Goal: Task Accomplishment & Management: Use online tool/utility

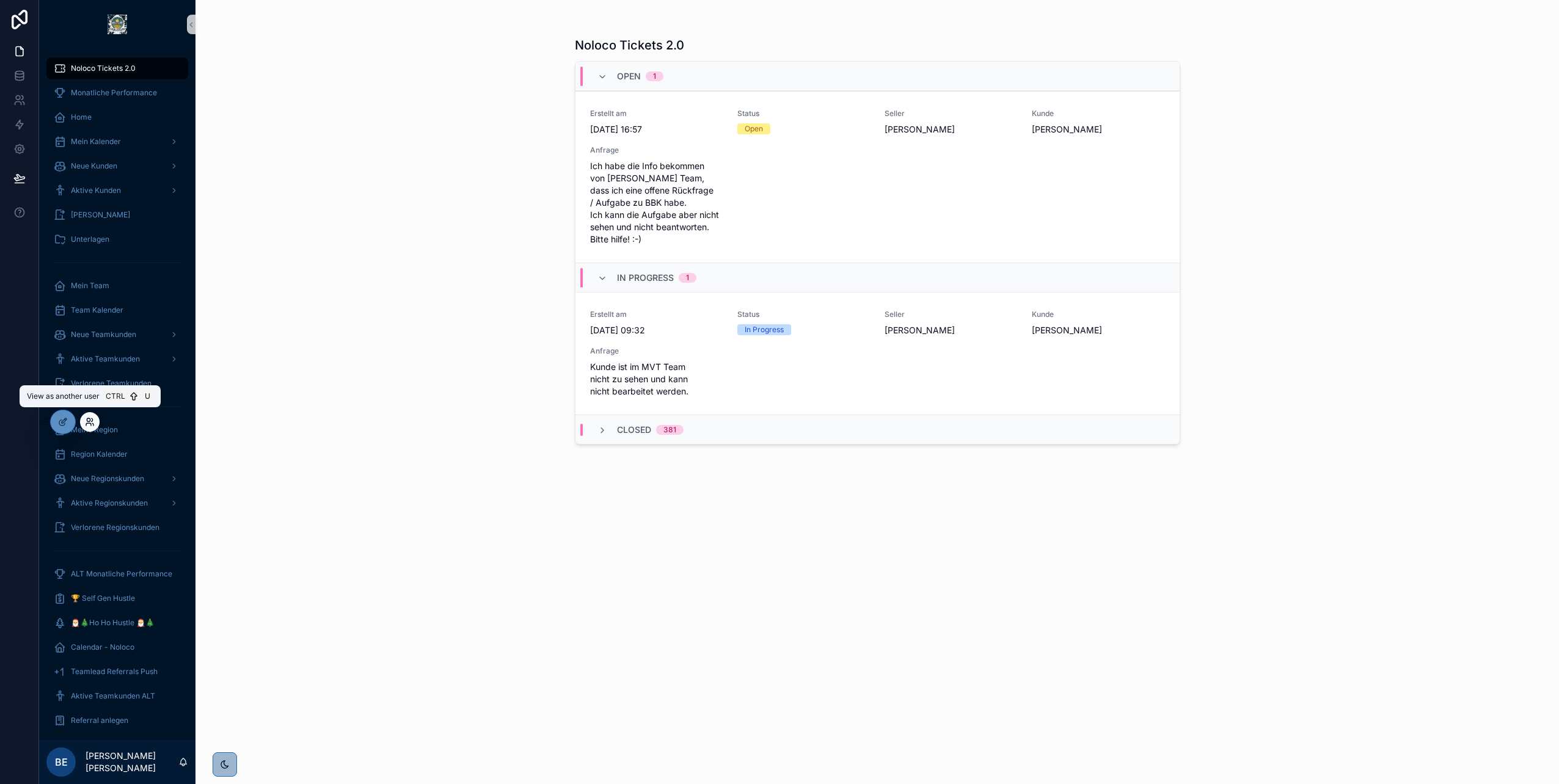
click at [87, 419] on icon at bounding box center [88, 420] width 3 height 3
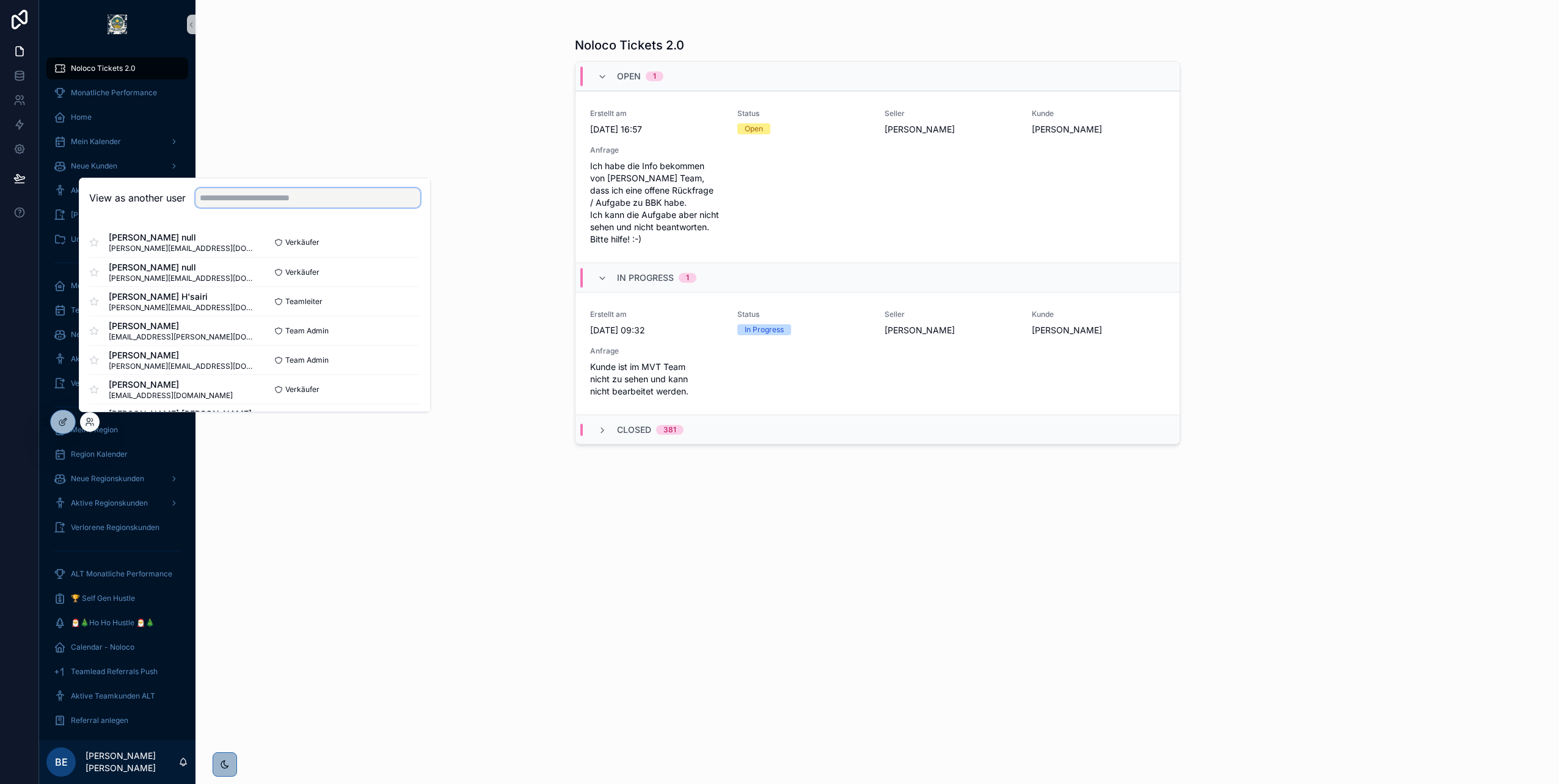
click at [230, 198] on input "text" at bounding box center [308, 198] width 225 height 19
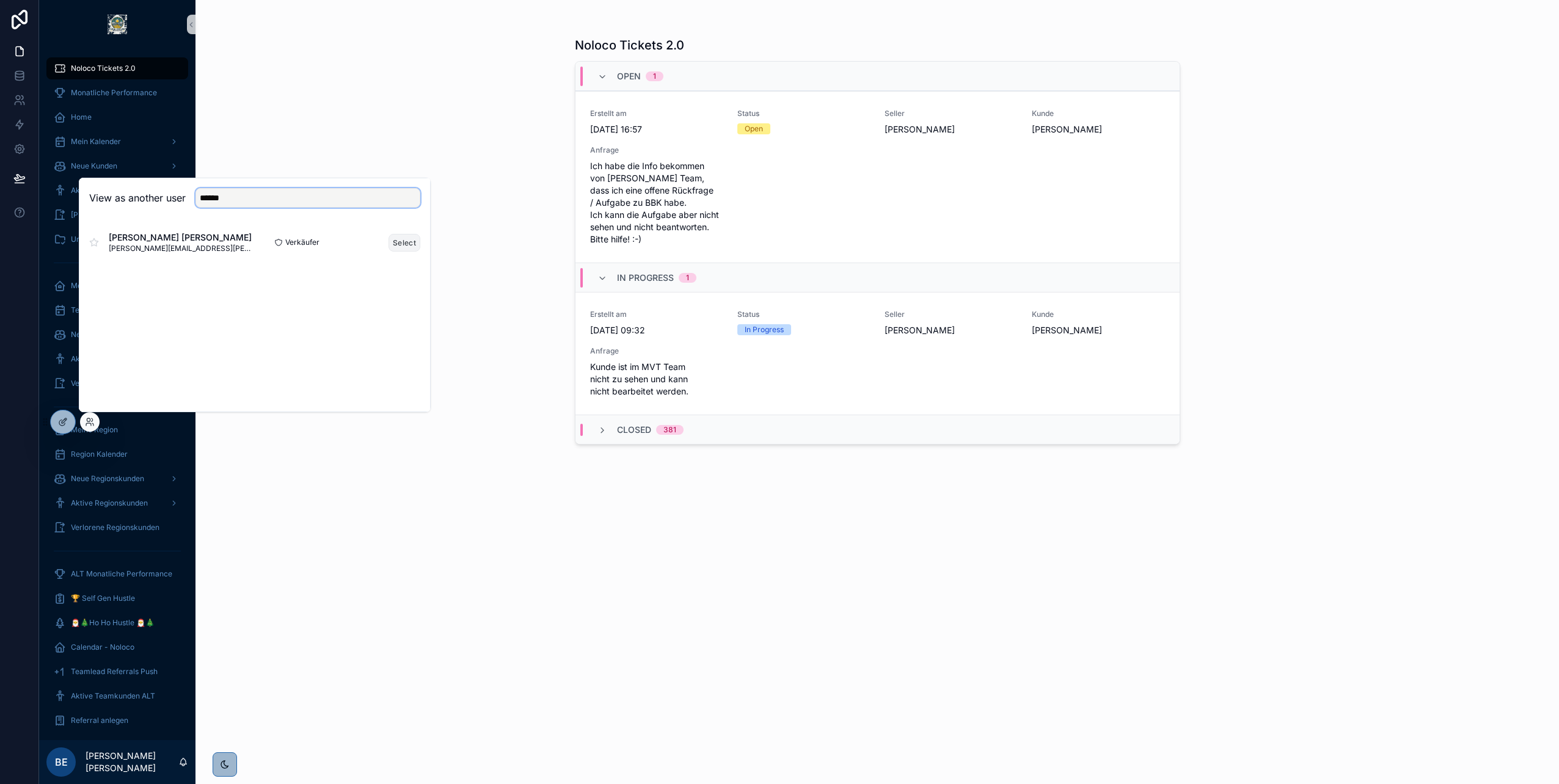
type input "******"
click at [402, 241] on button "Select" at bounding box center [404, 243] width 32 height 17
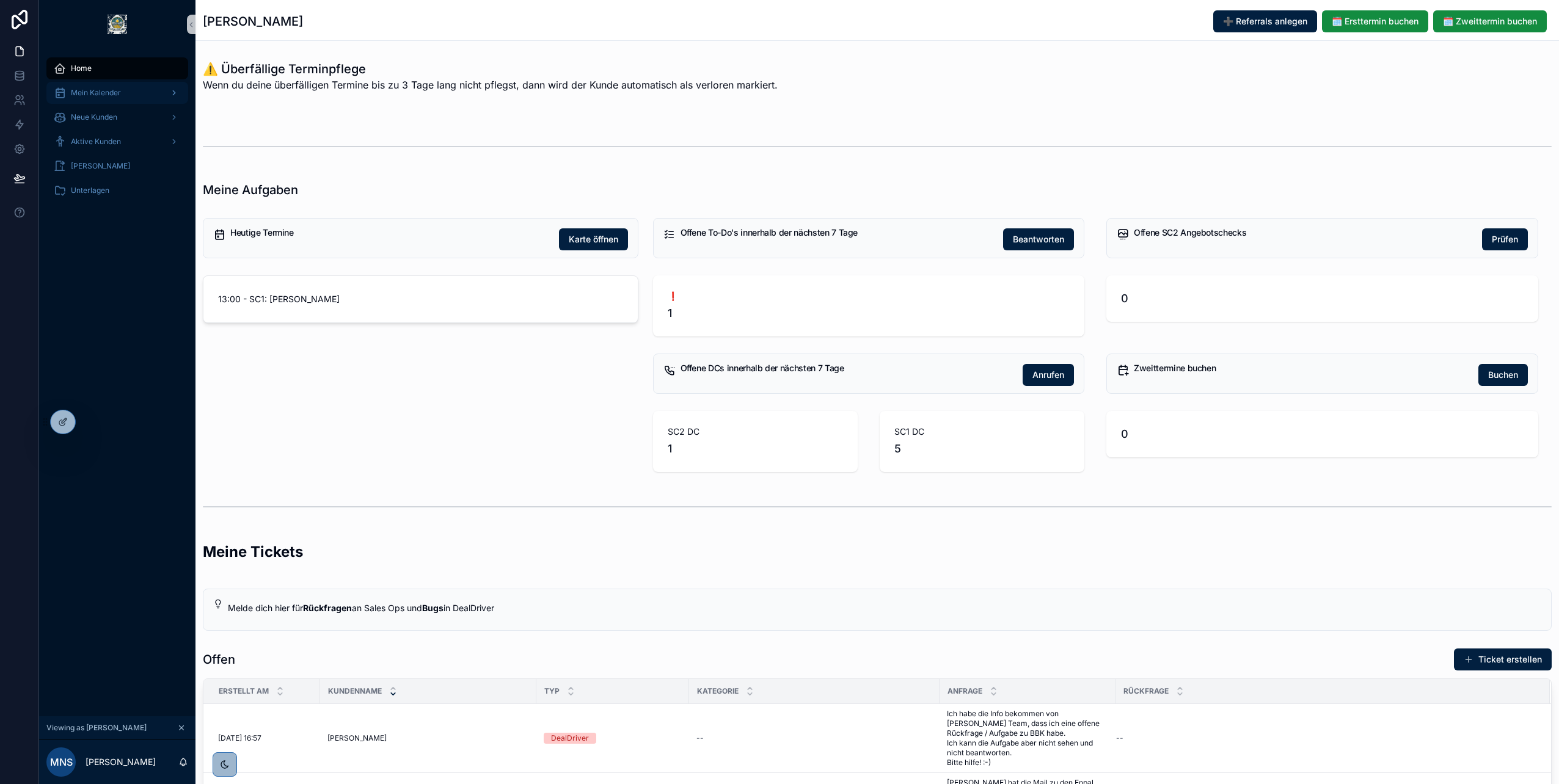
click at [111, 94] on span "Mein Kalender" at bounding box center [96, 93] width 50 height 10
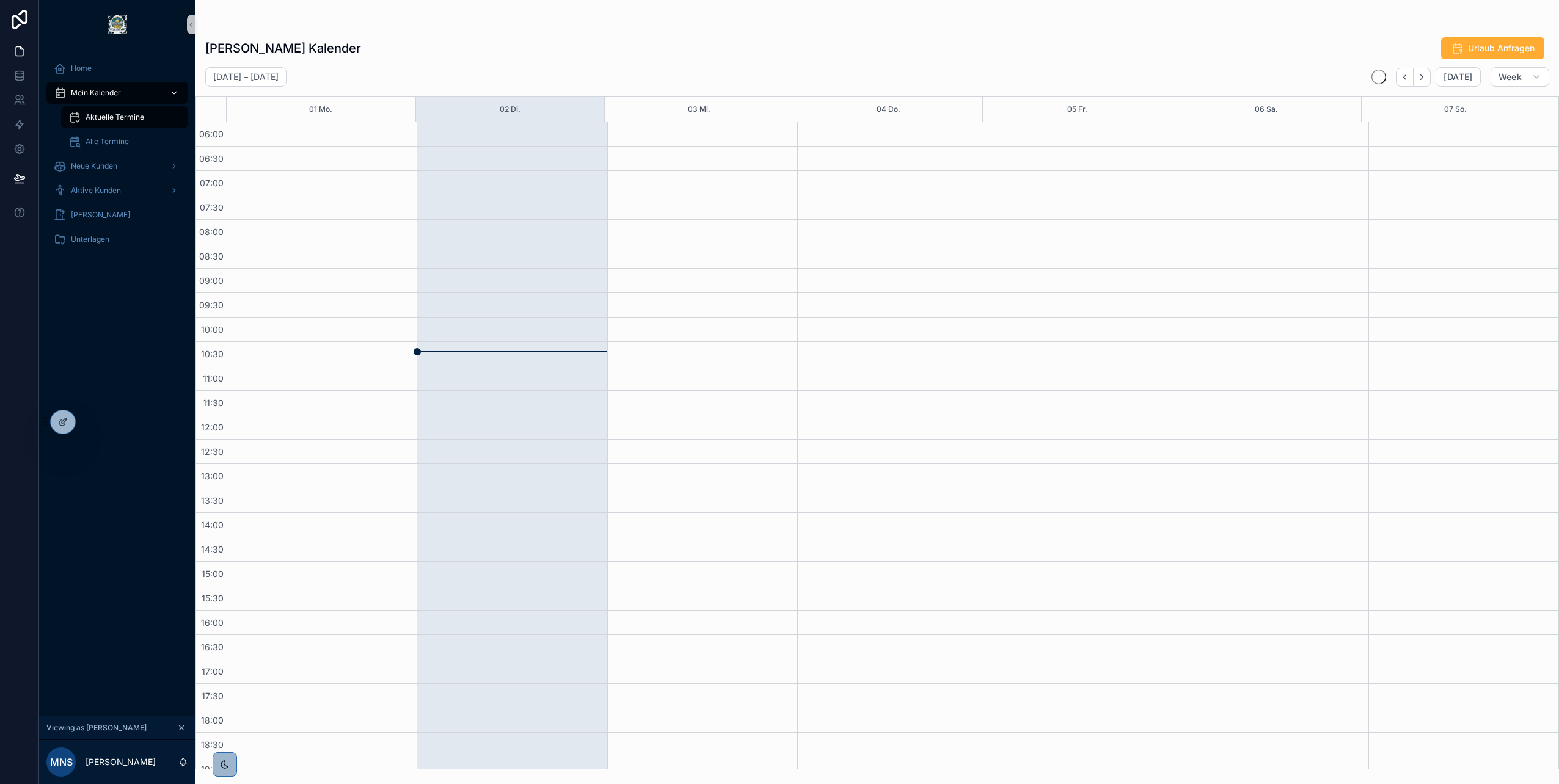
scroll to position [135, 0]
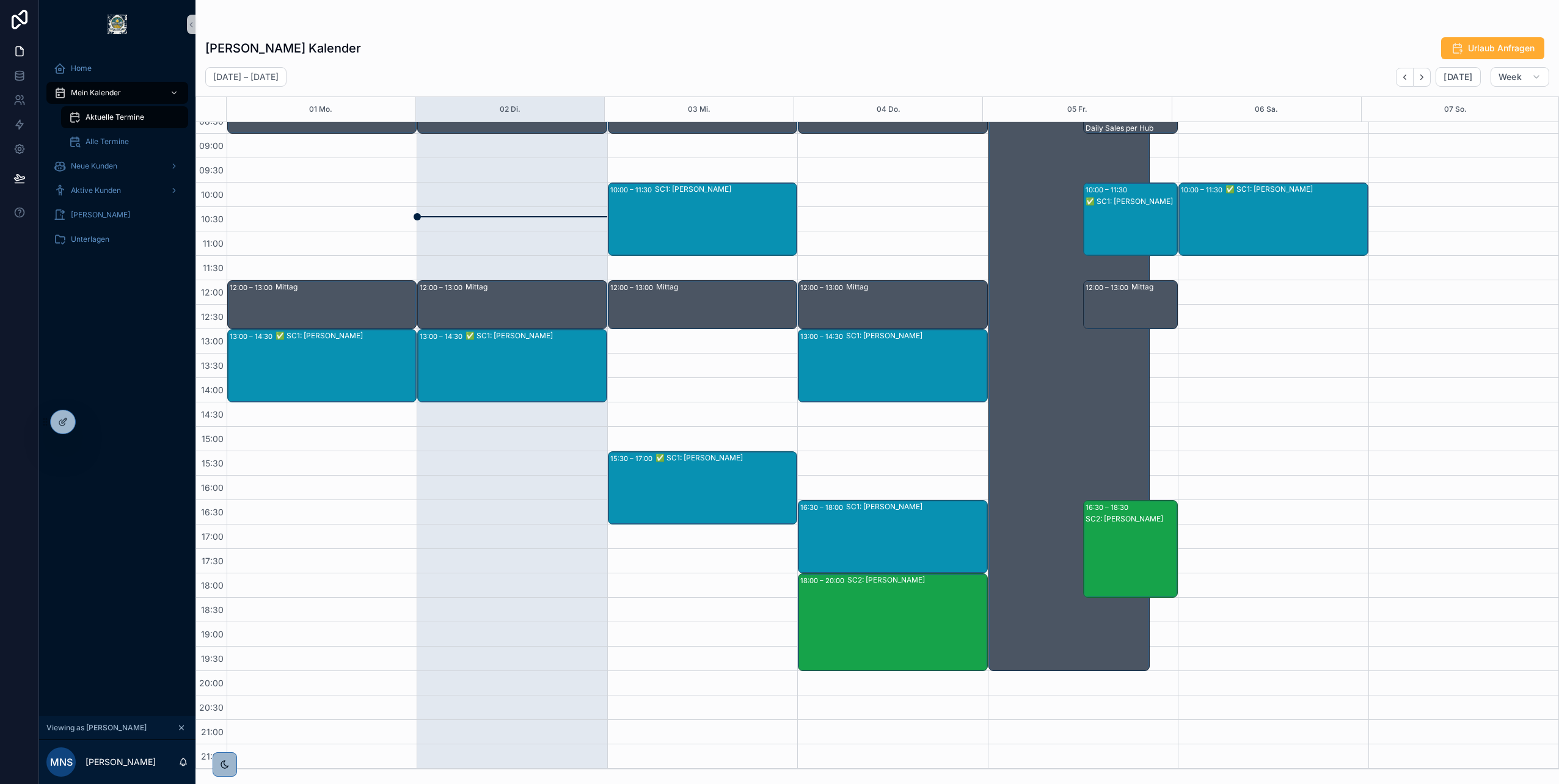
click at [1122, 522] on div "SC2: [PERSON_NAME]" at bounding box center [1131, 519] width 91 height 10
click at [1209, 538] on span "[PERSON_NAME]" at bounding box center [1213, 539] width 59 height 10
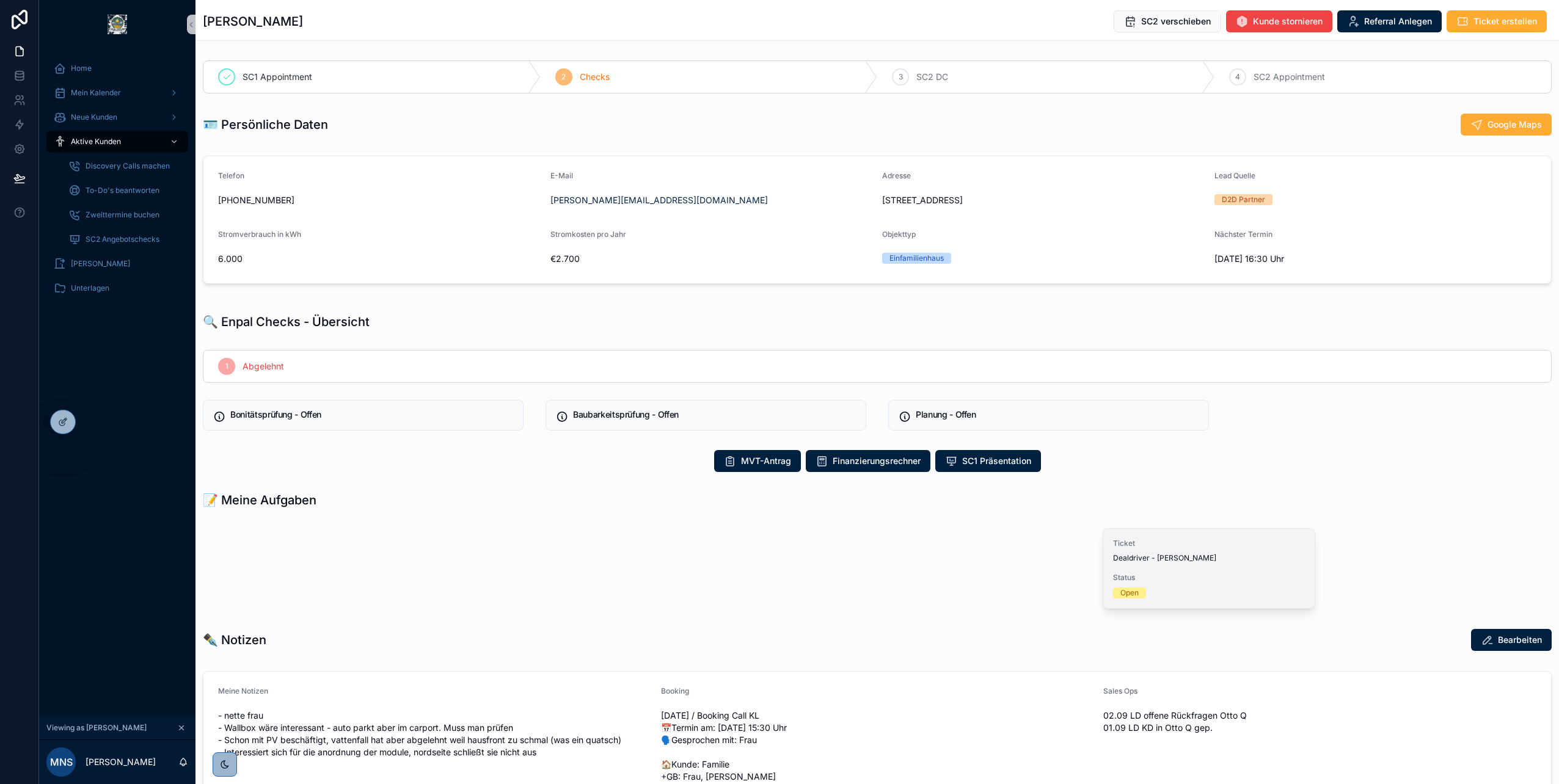
click at [1141, 559] on span "Dealdriver - [PERSON_NAME]" at bounding box center [1209, 558] width 192 height 10
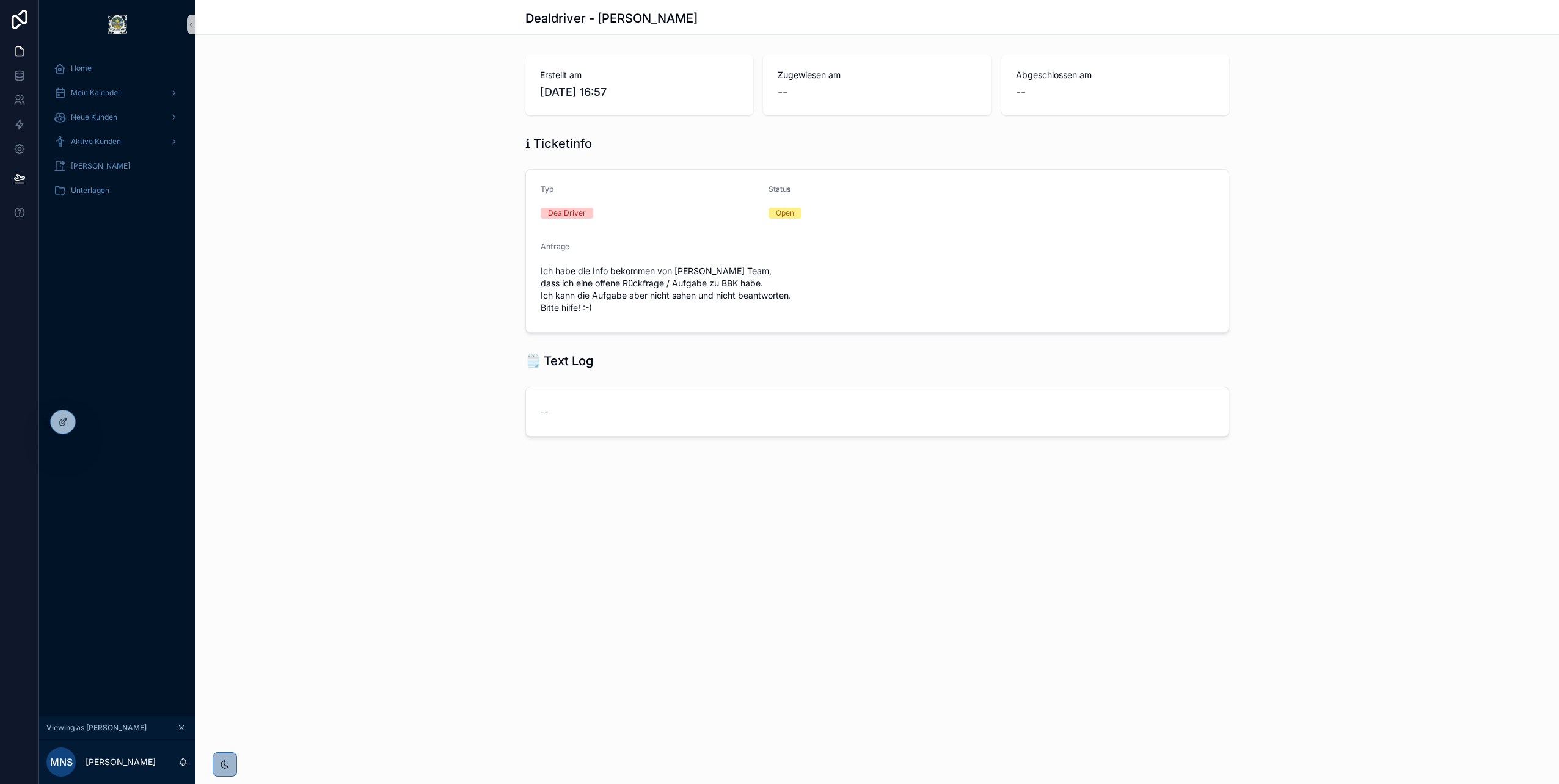
click at [408, 269] on div "ℹ Ticketinfo Typ DealDriver Status Open Anfrage Ich habe die Info bekommen von …" at bounding box center [877, 233] width 1363 height 208
click at [103, 93] on span "Mein Kalender" at bounding box center [96, 93] width 50 height 10
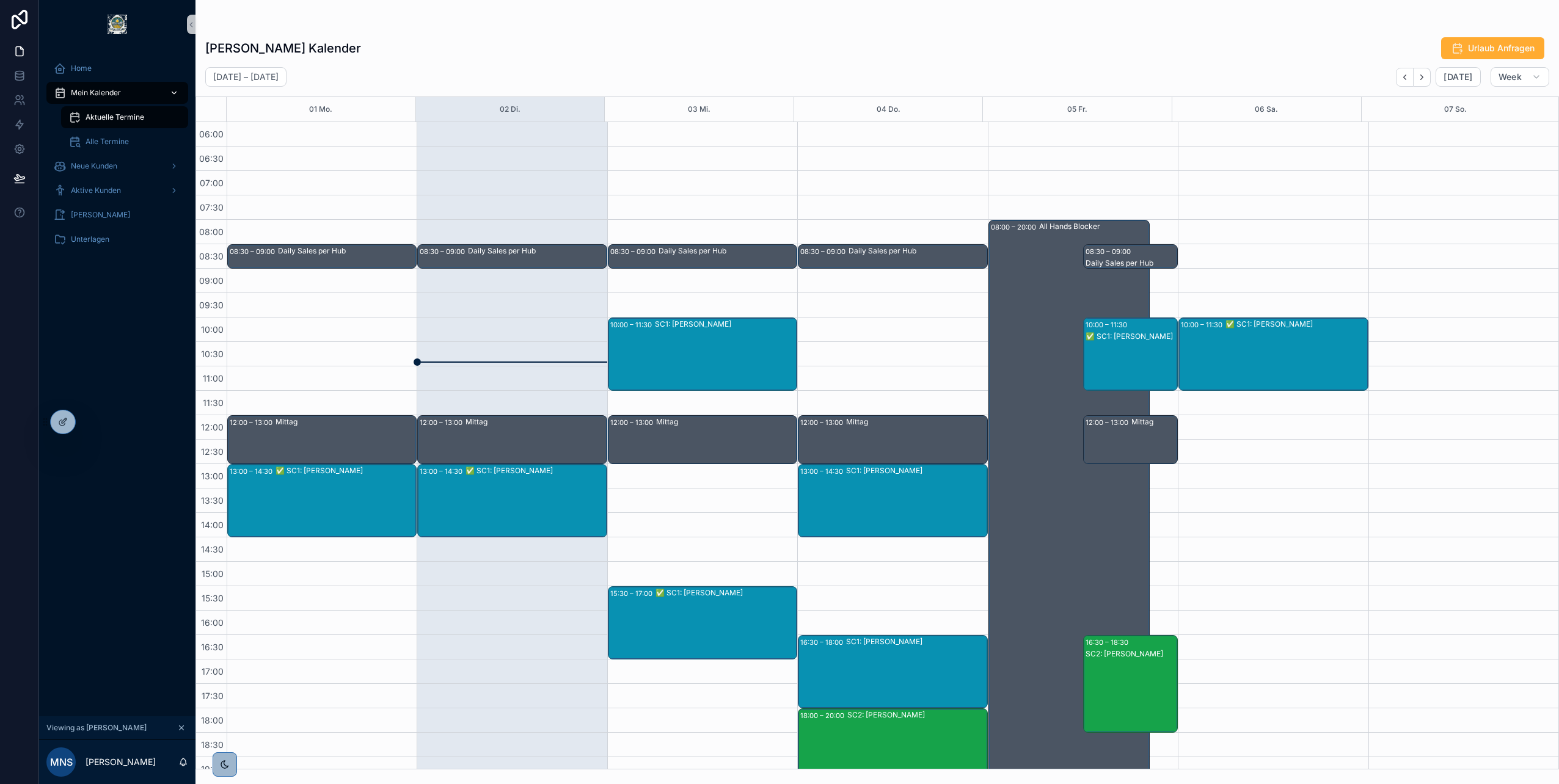
scroll to position [135, 0]
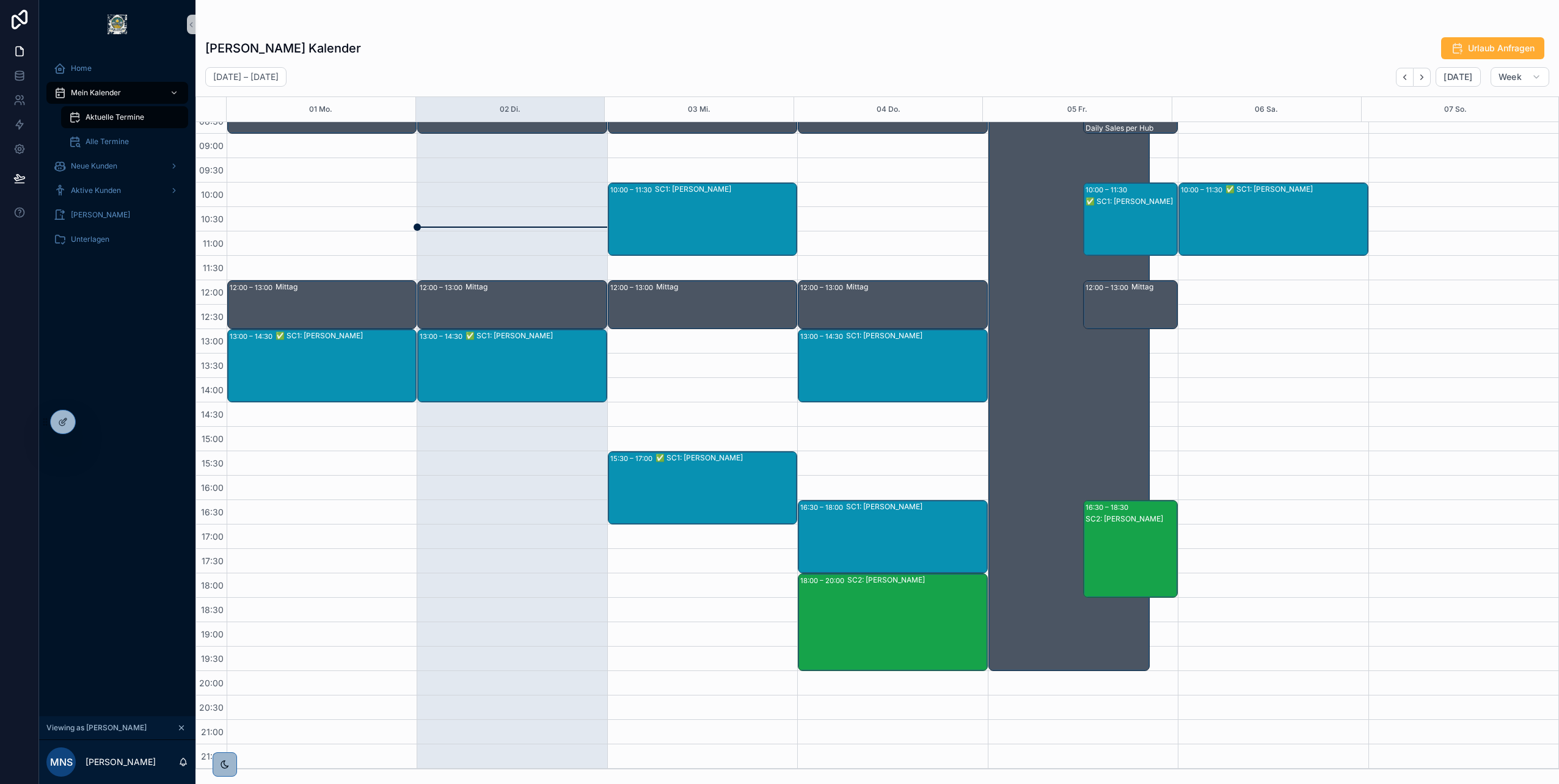
click at [1106, 516] on div "SC2: [PERSON_NAME]" at bounding box center [1131, 519] width 91 height 10
click at [1201, 537] on span "[PERSON_NAME]" at bounding box center [1213, 539] width 59 height 10
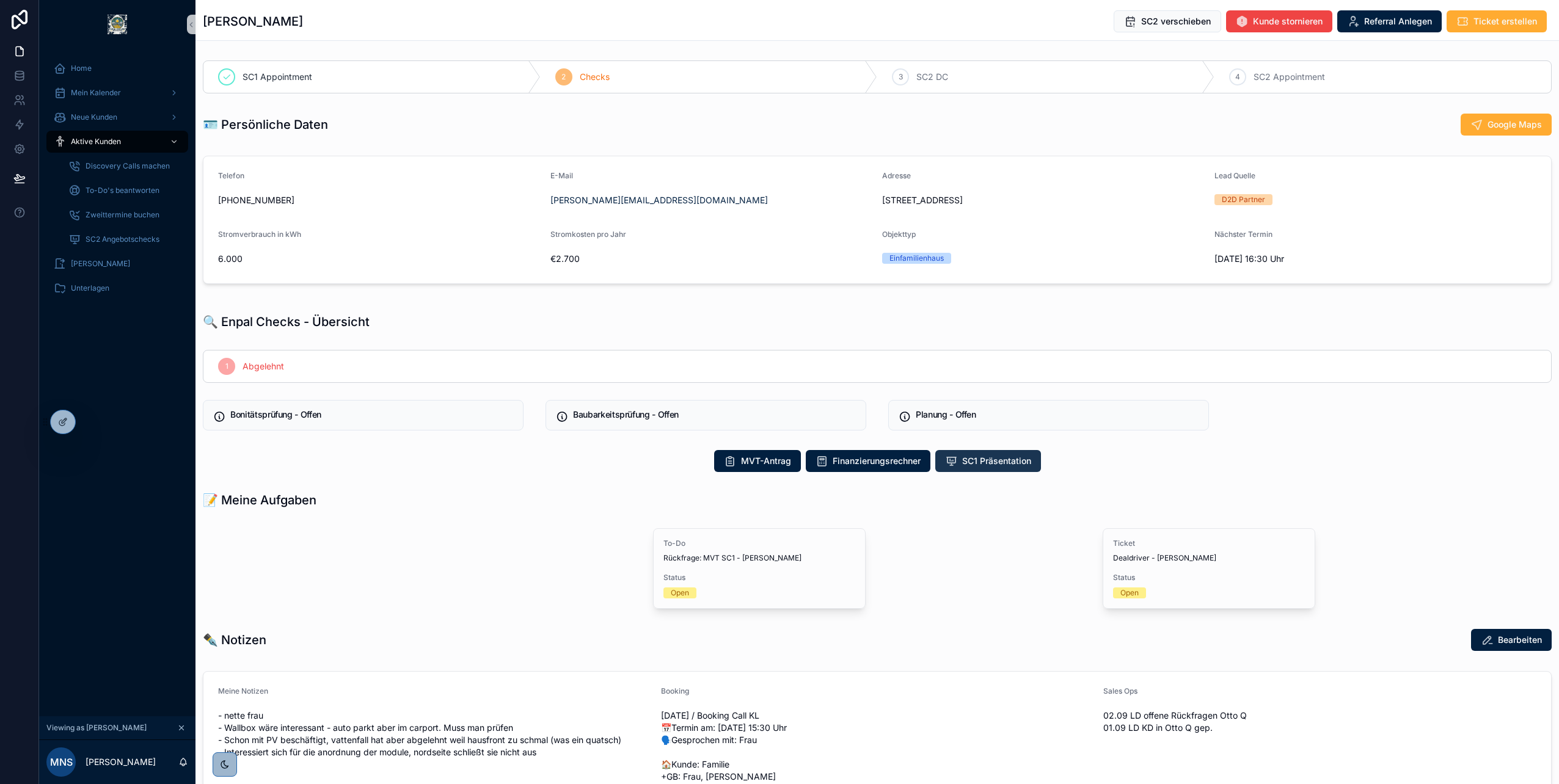
click at [1013, 461] on span "SC1 Präsentation" at bounding box center [997, 461] width 69 height 12
click at [962, 507] on div "📝 Meine Aufgaben" at bounding box center [877, 500] width 1348 height 17
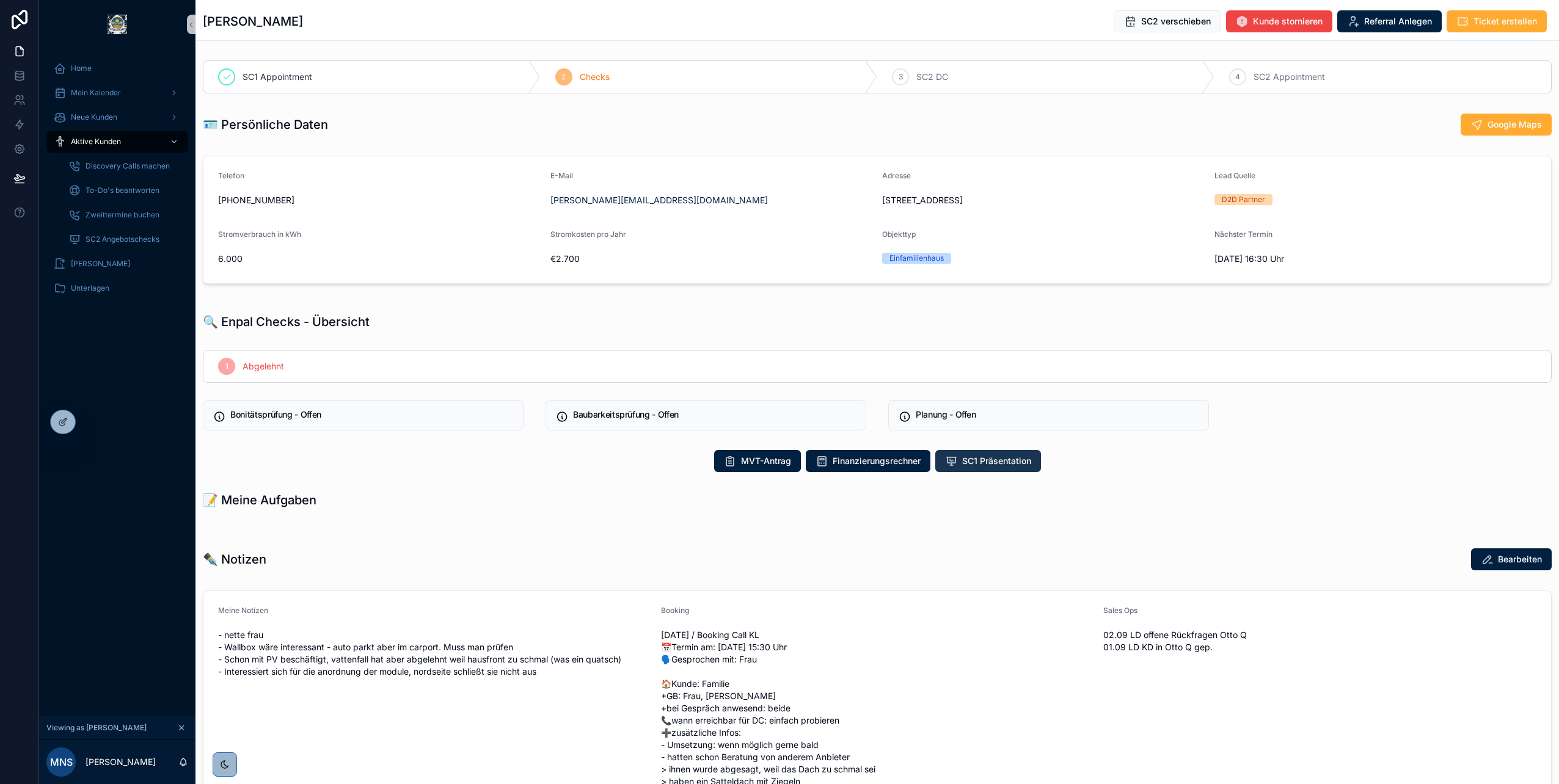
click at [968, 463] on span "SC1 Präsentation" at bounding box center [997, 461] width 69 height 12
drag, startPoint x: 209, startPoint y: 473, endPoint x: 313, endPoint y: 565, distance: 138.9
click at [313, 565] on div "SC1 Appointment 2 Checks 3 SC2 DC 4 SC2 Appointment 🪪 Persönliche Daten Google …" at bounding box center [877, 608] width 1363 height 1104
drag, startPoint x: 313, startPoint y: 565, endPoint x: 336, endPoint y: 563, distance: 23.1
click at [332, 563] on div "✒️ Notizen Bearbeiten" at bounding box center [877, 559] width 1348 height 24
